Goal: Information Seeking & Learning: Understand process/instructions

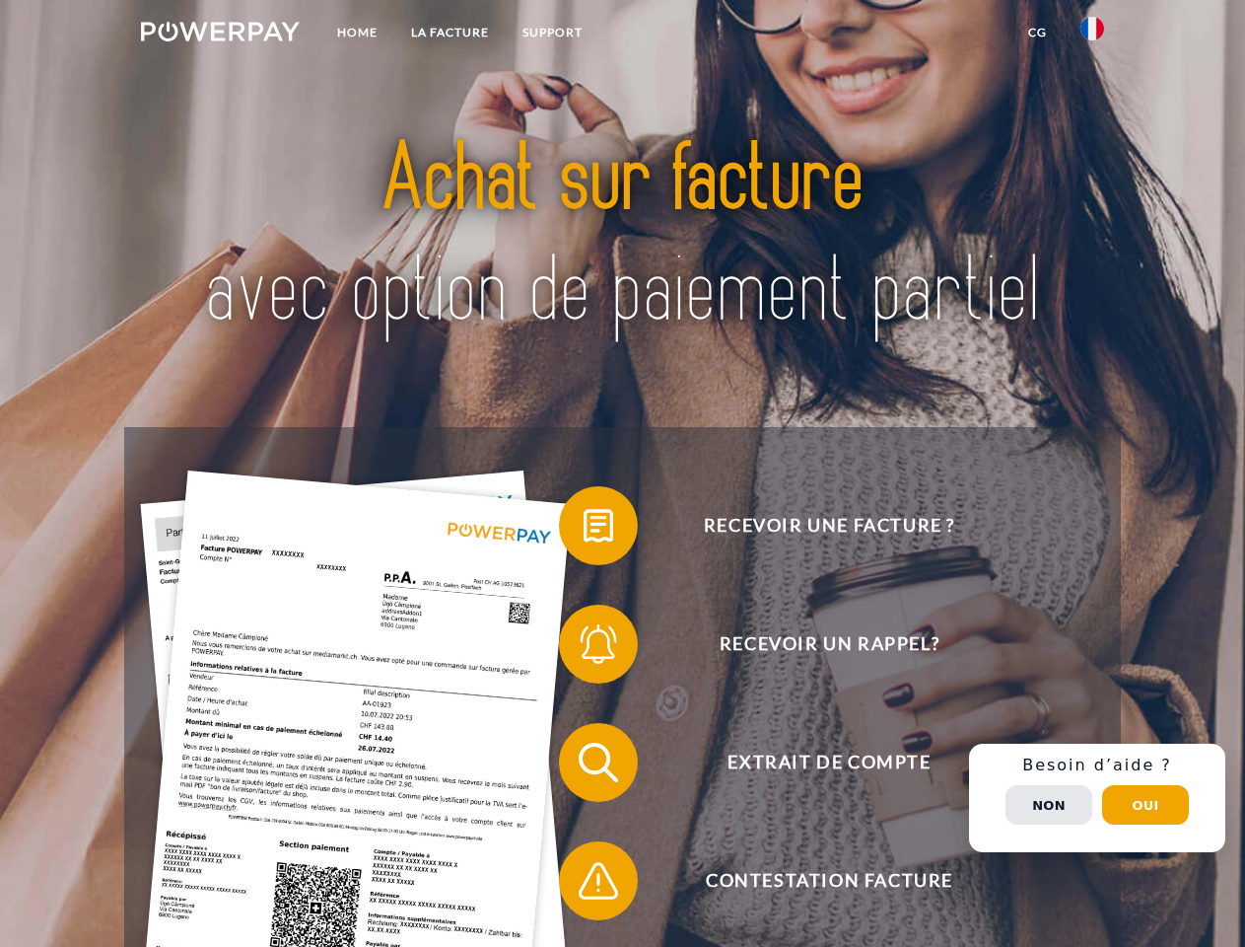
click at [220, 35] on img at bounding box center [220, 32] width 159 height 20
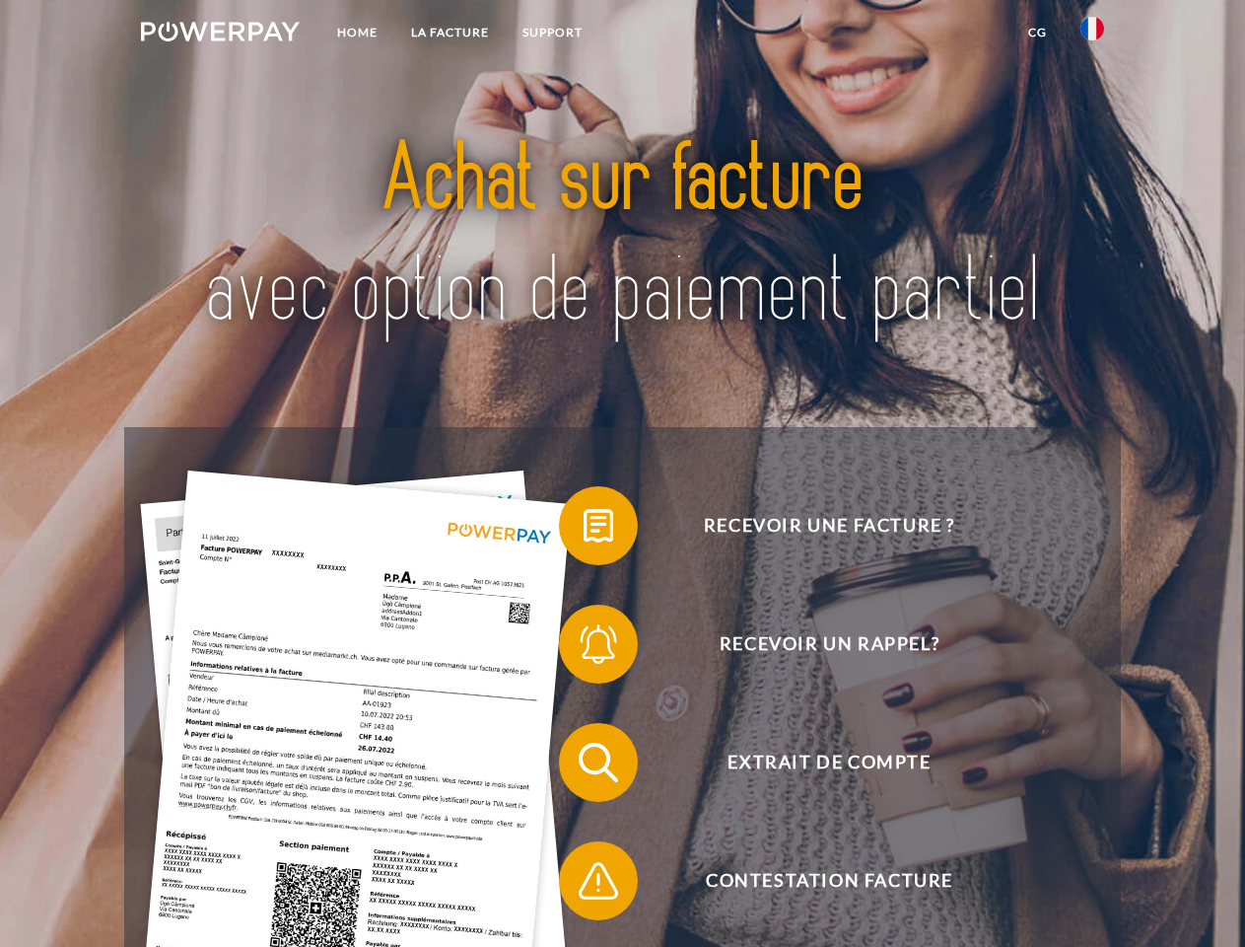
click at [1093, 35] on img at bounding box center [1093, 29] width 24 height 24
click at [1037, 33] on link "CG" at bounding box center [1038, 33] width 52 height 36
click at [584, 530] on span at bounding box center [569, 525] width 99 height 99
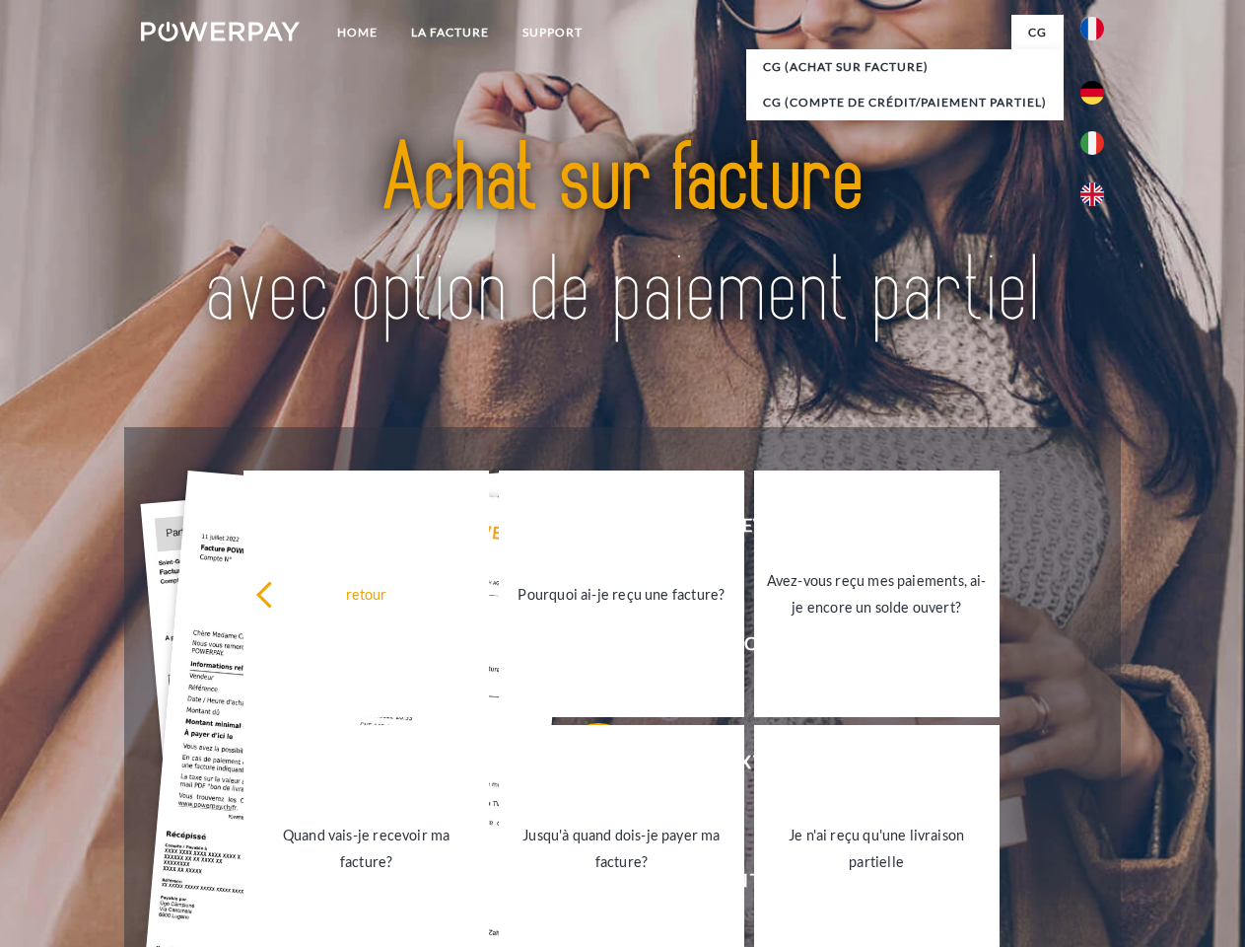
click at [584, 648] on link "Pourquoi ai-je reçu une facture?" at bounding box center [622, 593] width 246 height 247
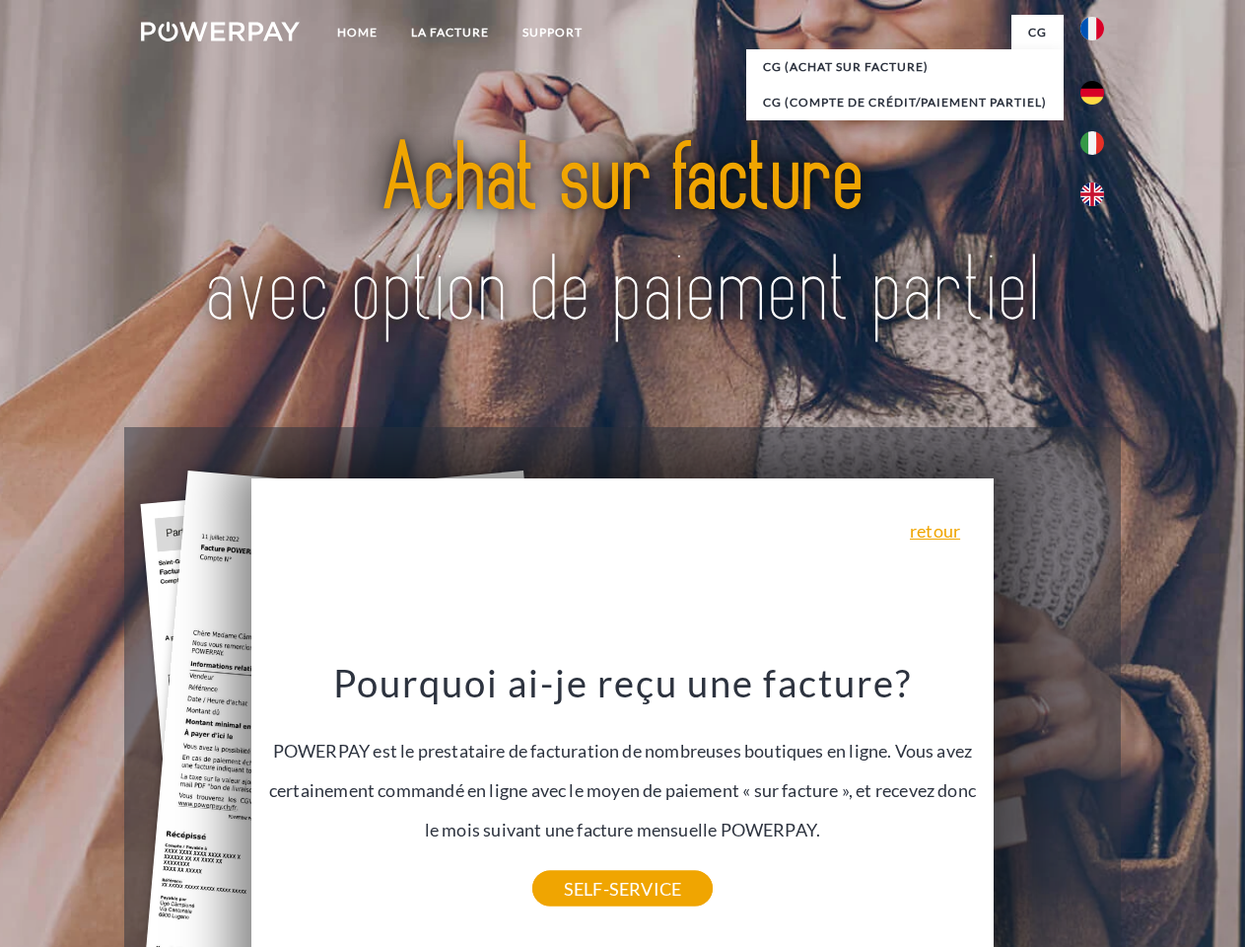
click at [584, 766] on div "Pourquoi ai-je reçu une facture? POWERPAY est le prestataire de facturation de …" at bounding box center [623, 774] width 720 height 230
click at [584, 885] on link "SELF-SERVICE" at bounding box center [623, 889] width 180 height 36
click at [1098, 798] on div "Recevoir une facture ? Recevoir un rappel? Extrait de compte retour" at bounding box center [622, 821] width 996 height 789
click at [1049, 802] on span "Extrait de compte" at bounding box center [829, 762] width 483 height 79
click at [1146, 805] on header "Home LA FACTURE Support" at bounding box center [622, 681] width 1245 height 1362
